Goal: Transaction & Acquisition: Register for event/course

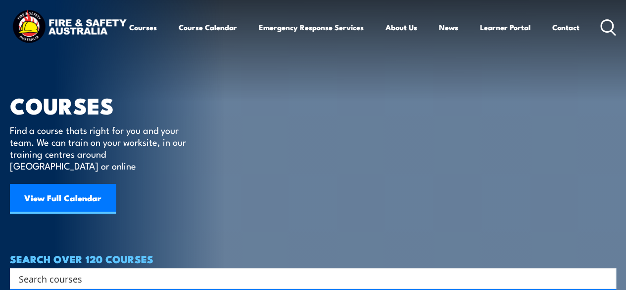
click at [102, 188] on link "View Full Calendar" at bounding box center [63, 199] width 106 height 30
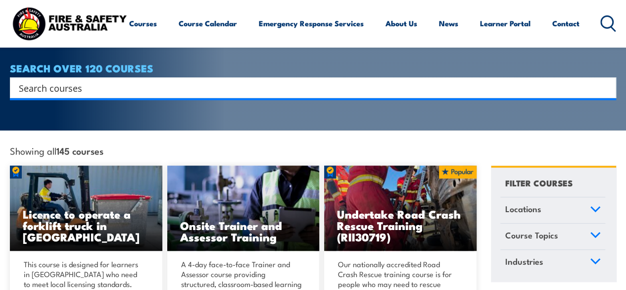
scroll to position [198, 0]
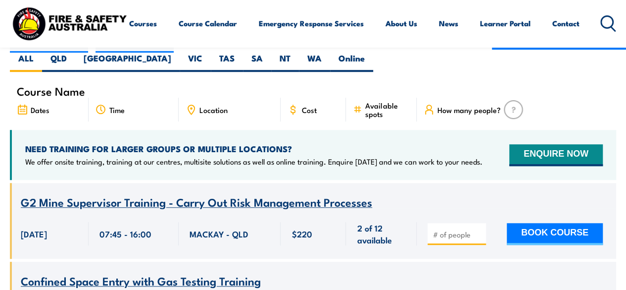
click at [457, 229] on input "number" at bounding box center [458, 234] width 50 height 10
type input "1"
click at [477, 229] on input "1" at bounding box center [458, 234] width 50 height 10
click at [535, 223] on button "BOOK COURSE" at bounding box center [555, 234] width 96 height 22
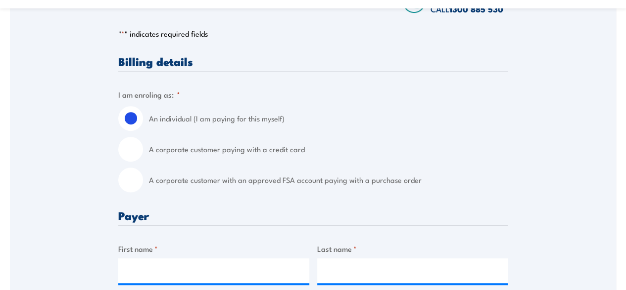
scroll to position [297, 0]
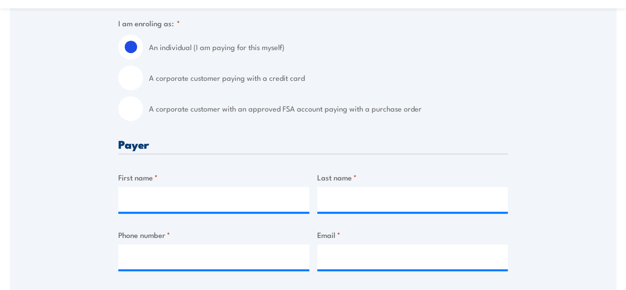
click at [133, 114] on input "A corporate customer with an approved FSA account paying with a purchase order" at bounding box center [130, 108] width 25 height 25
radio input "true"
